Goal: Task Accomplishment & Management: Use online tool/utility

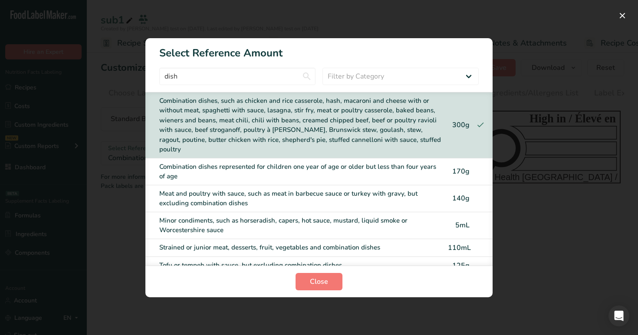
scroll to position [0, 27]
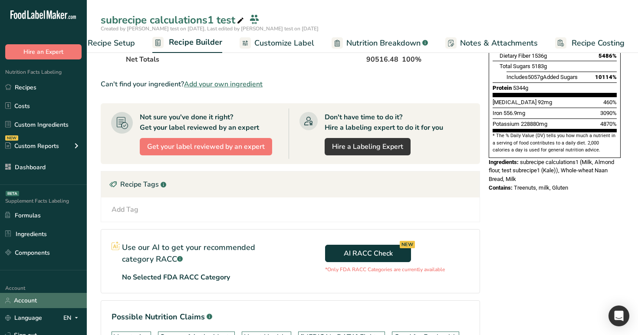
scroll to position [10, 0]
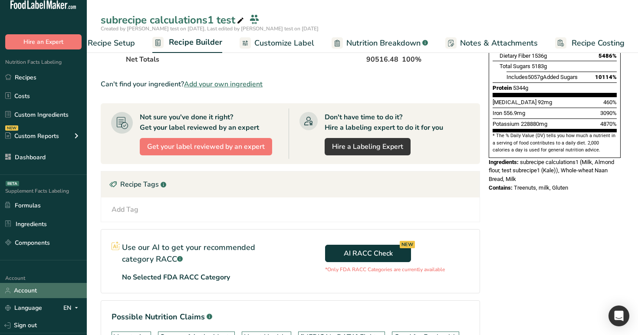
click at [63, 292] on link "Account" at bounding box center [43, 290] width 87 height 15
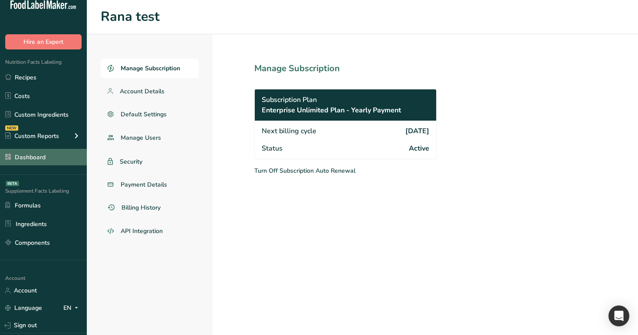
click at [57, 153] on link "Dashboard" at bounding box center [43, 157] width 87 height 16
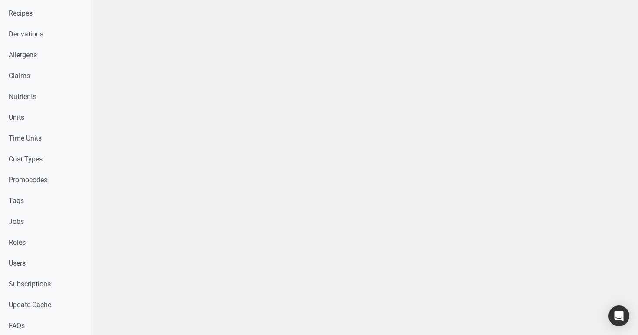
scroll to position [460, 0]
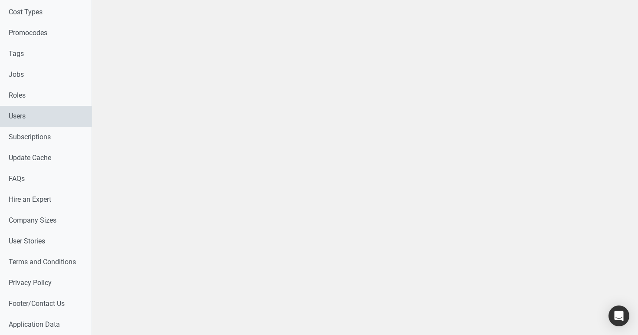
click at [38, 121] on link "Users" at bounding box center [46, 116] width 92 height 21
select select
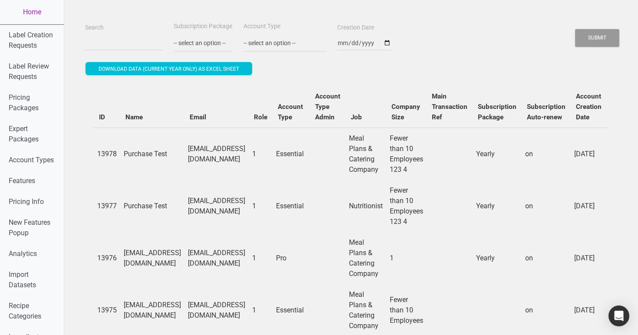
drag, startPoint x: 277, startPoint y: 295, endPoint x: 220, endPoint y: 295, distance: 56.8
click at [220, 295] on td "Testsup1@t.com" at bounding box center [216, 310] width 64 height 52
copy td "Testsup1@t.com"
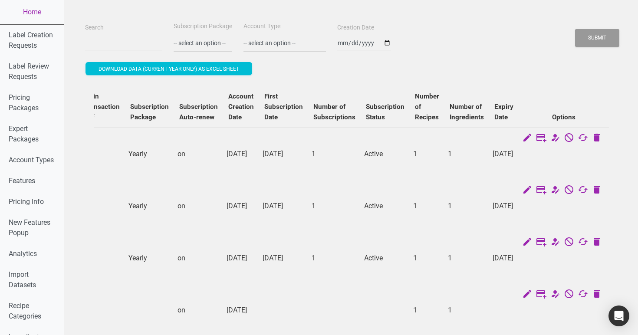
scroll to position [0, 364]
click at [35, 11] on link "Home" at bounding box center [32, 12] width 64 height 24
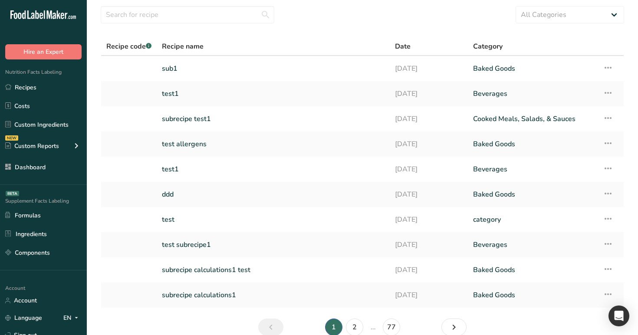
scroll to position [70, 0]
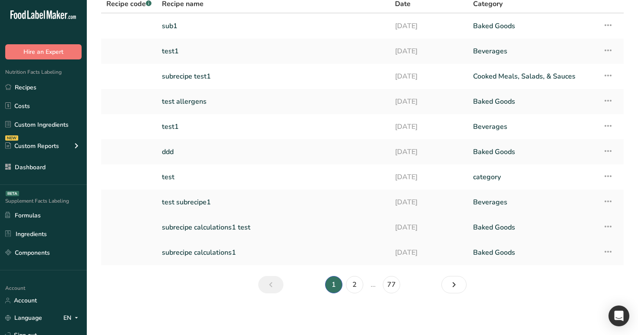
click at [207, 230] on link "subrecipe calculations1 test" at bounding box center [273, 227] width 223 height 18
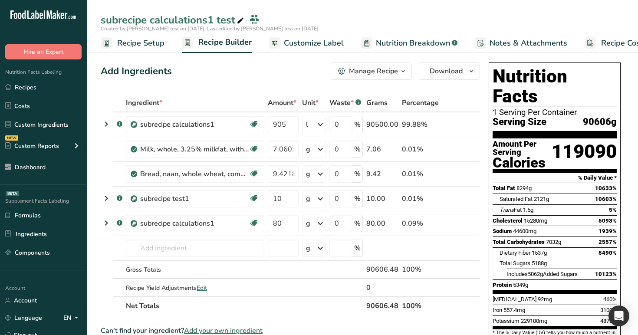
click at [414, 48] on span "Nutrition Breakdown" at bounding box center [413, 43] width 74 height 12
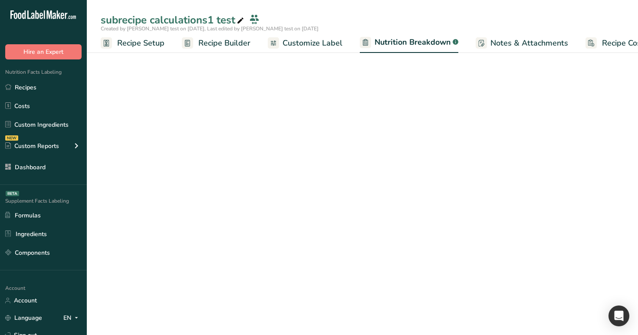
scroll to position [0, 27]
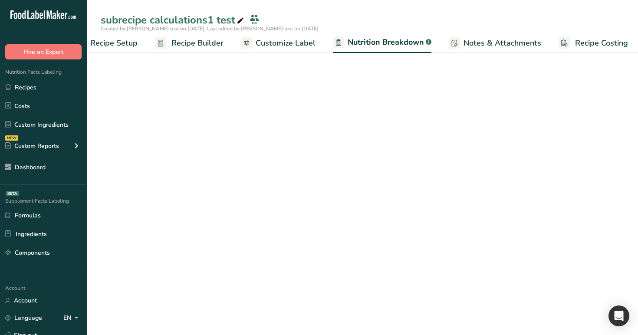
select select "Calories"
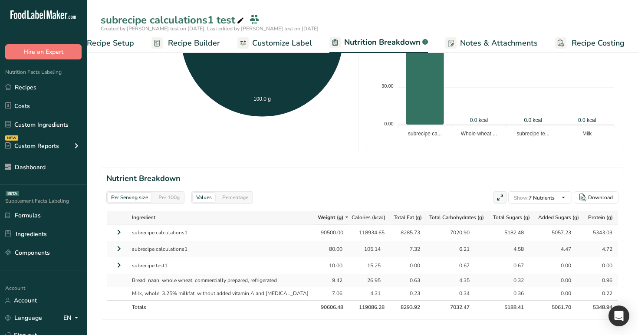
scroll to position [288, 0]
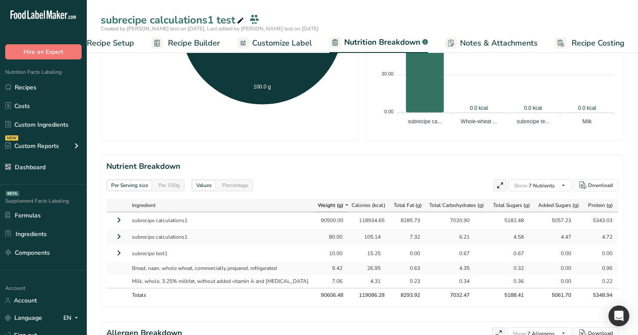
click at [116, 217] on icon at bounding box center [119, 220] width 10 height 16
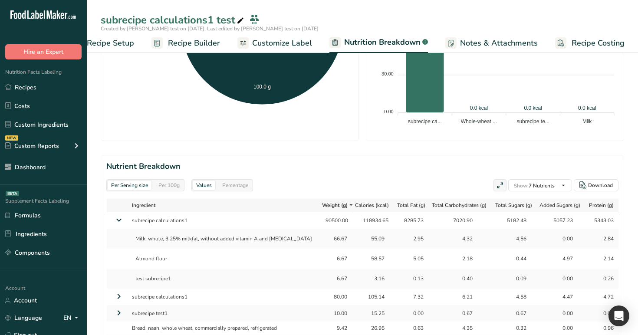
click at [116, 217] on icon at bounding box center [119, 220] width 16 height 10
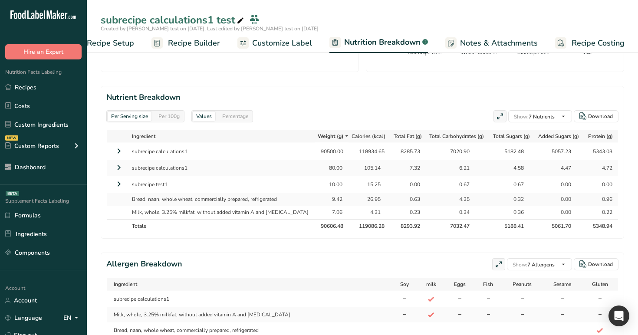
scroll to position [394, 0]
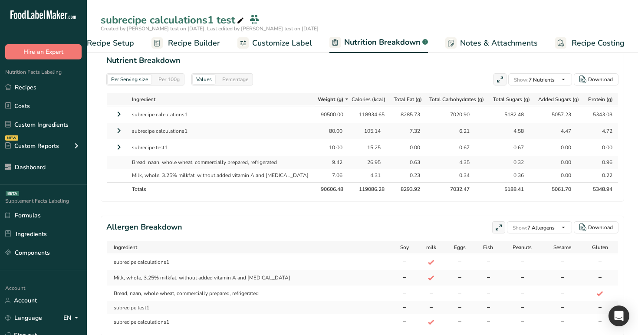
click at [197, 42] on span "Recipe Builder" at bounding box center [194, 43] width 52 height 12
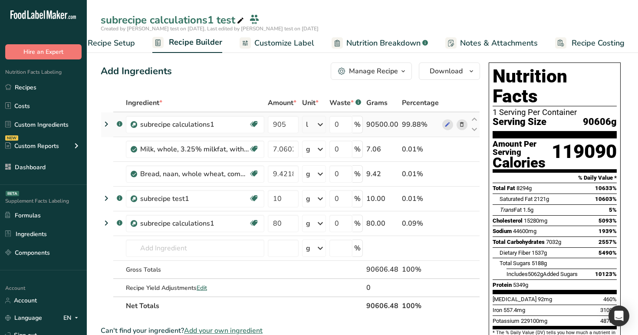
click at [107, 123] on icon at bounding box center [106, 124] width 10 height 16
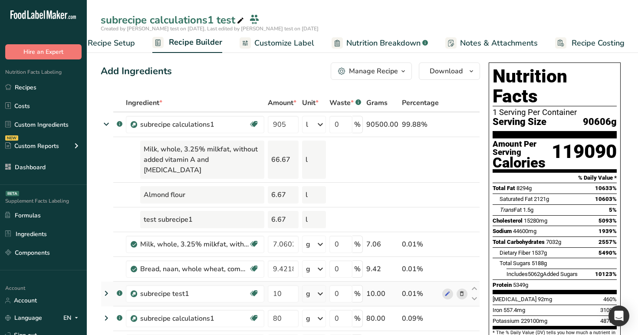
click at [106, 286] on icon at bounding box center [106, 294] width 10 height 16
click at [106, 288] on icon at bounding box center [106, 293] width 16 height 10
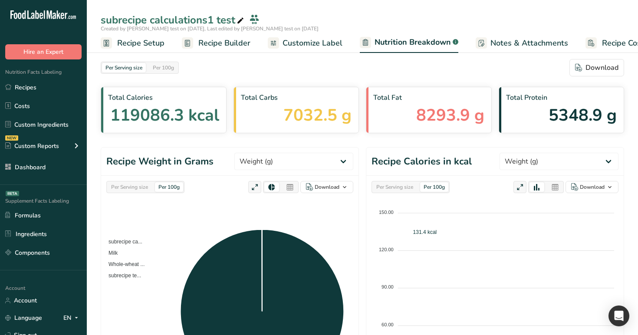
select select "Calories"
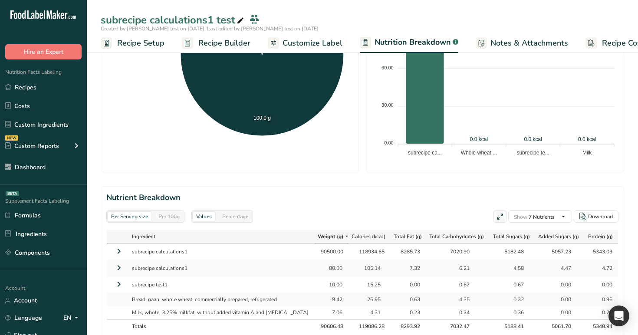
scroll to position [299, 0]
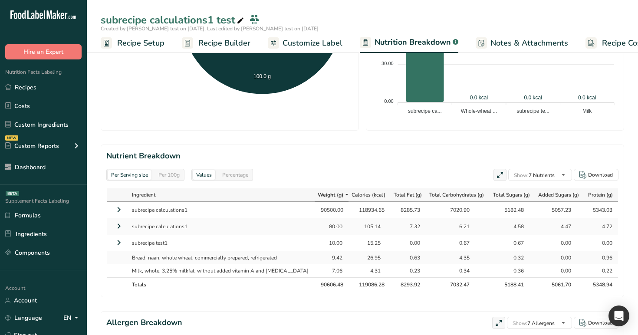
click at [200, 38] on span "Recipe Builder" at bounding box center [224, 43] width 52 height 12
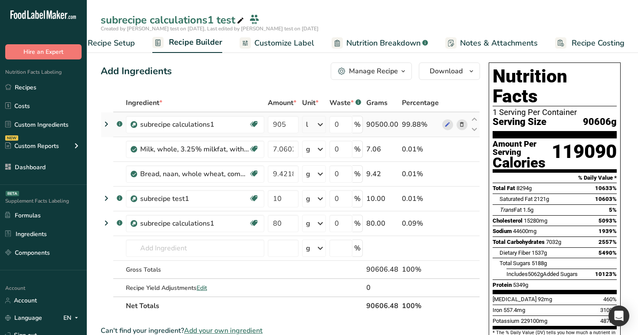
click at [114, 124] on td ".a-a{fill:#347362;}.b-a{fill:#fff;}" at bounding box center [118, 124] width 11 height 25
click at [105, 125] on icon at bounding box center [106, 124] width 10 height 16
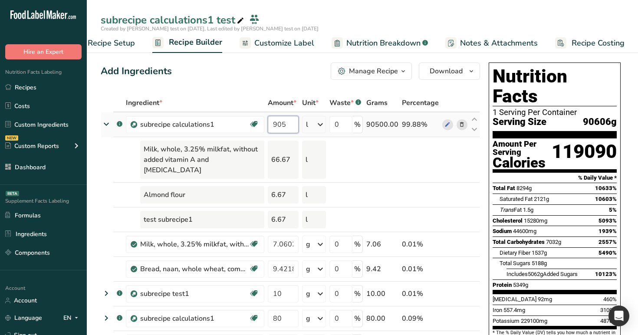
click at [288, 126] on input "905" at bounding box center [283, 124] width 31 height 17
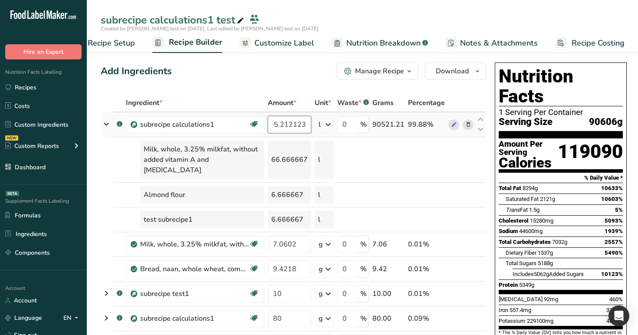
scroll to position [0, 7]
type input "905.212123"
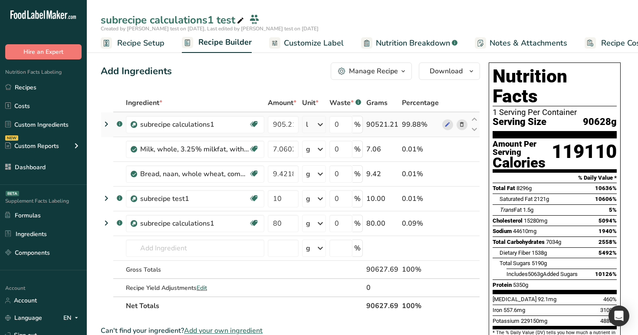
click at [107, 123] on icon at bounding box center [106, 124] width 10 height 16
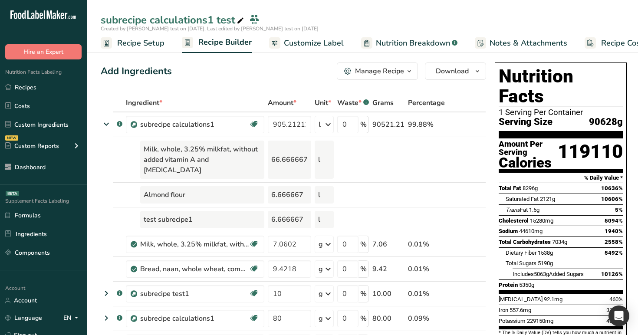
click at [104, 123] on icon at bounding box center [106, 124] width 16 height 10
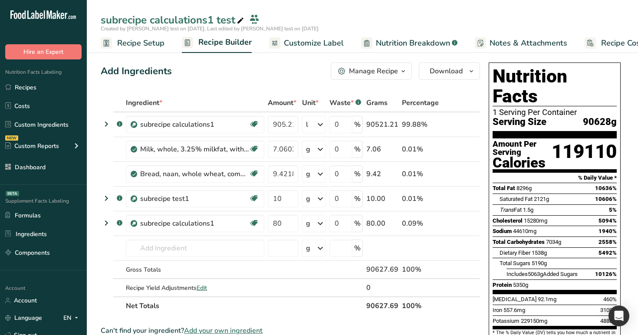
click at [413, 47] on span "Nutrition Breakdown" at bounding box center [413, 43] width 74 height 12
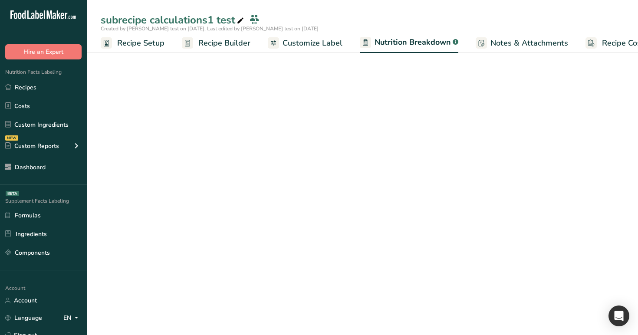
scroll to position [0, 30]
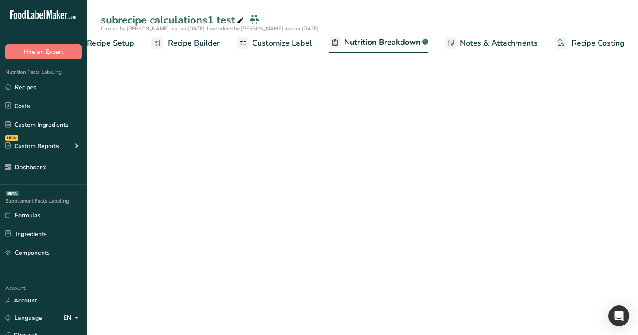
select select "Calories"
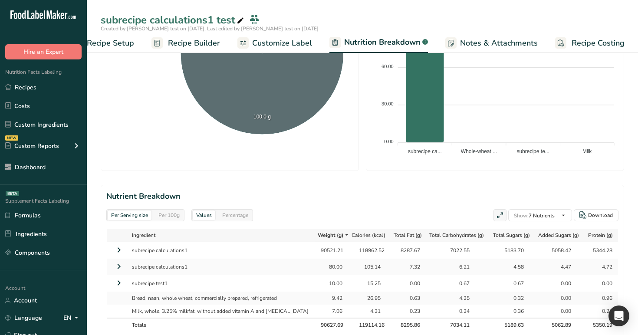
scroll to position [358, 0]
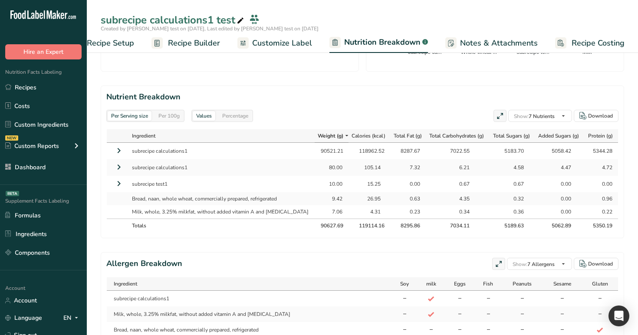
click at [121, 147] on icon at bounding box center [119, 151] width 10 height 16
